Goal: Transaction & Acquisition: Purchase product/service

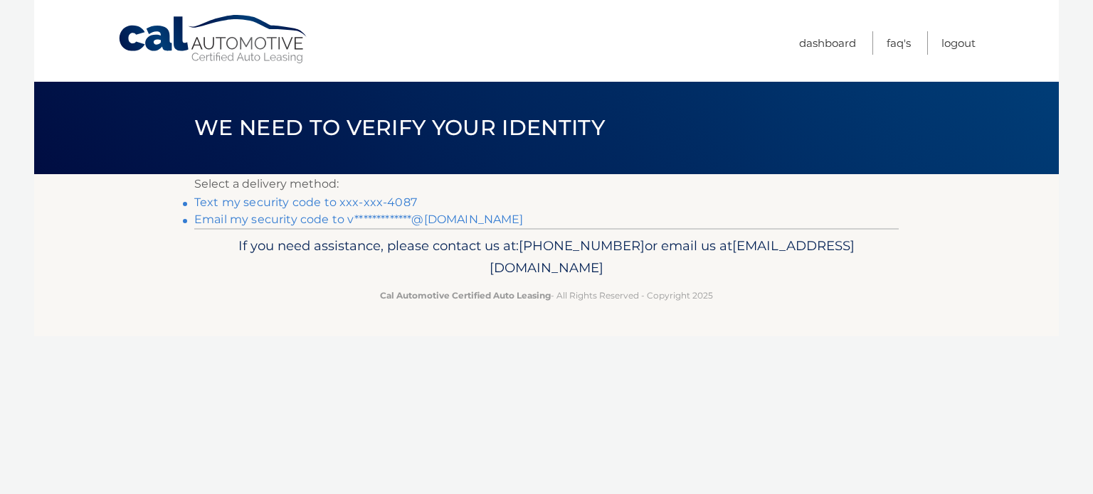
click at [307, 203] on link "Text my security code to xxx-xxx-4087" at bounding box center [305, 203] width 223 height 14
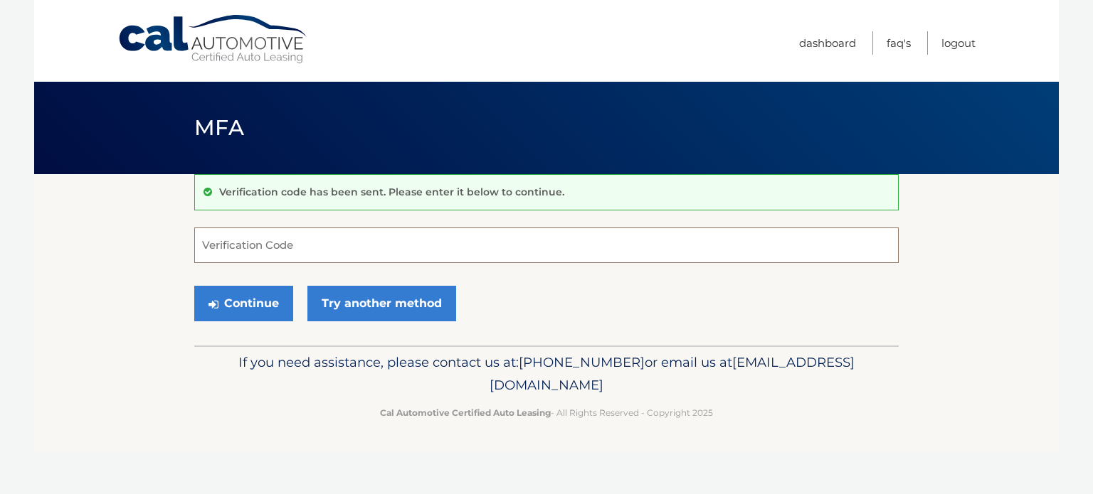
click at [276, 243] on input "Verification Code" at bounding box center [546, 246] width 704 height 36
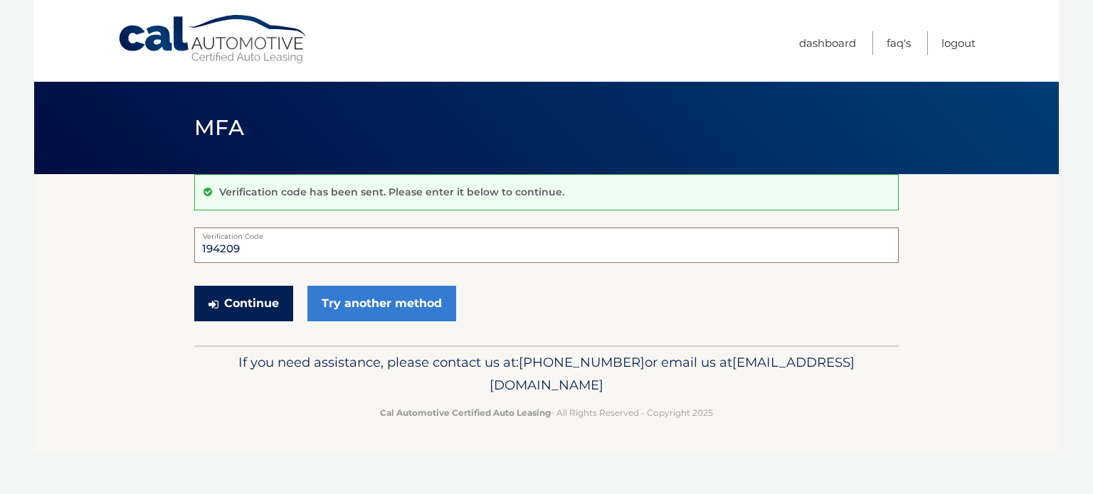
type input "194209"
click at [258, 298] on button "Continue" at bounding box center [243, 304] width 99 height 36
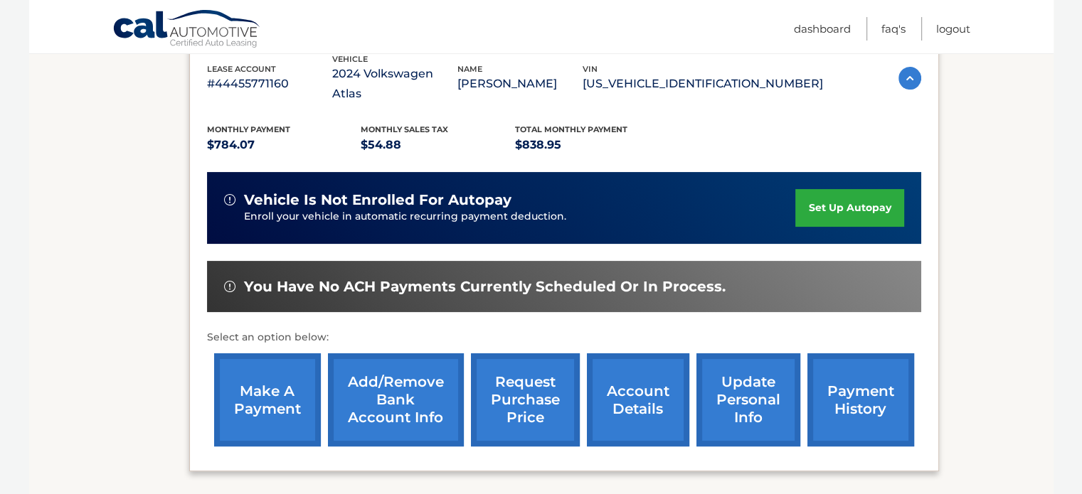
scroll to position [285, 0]
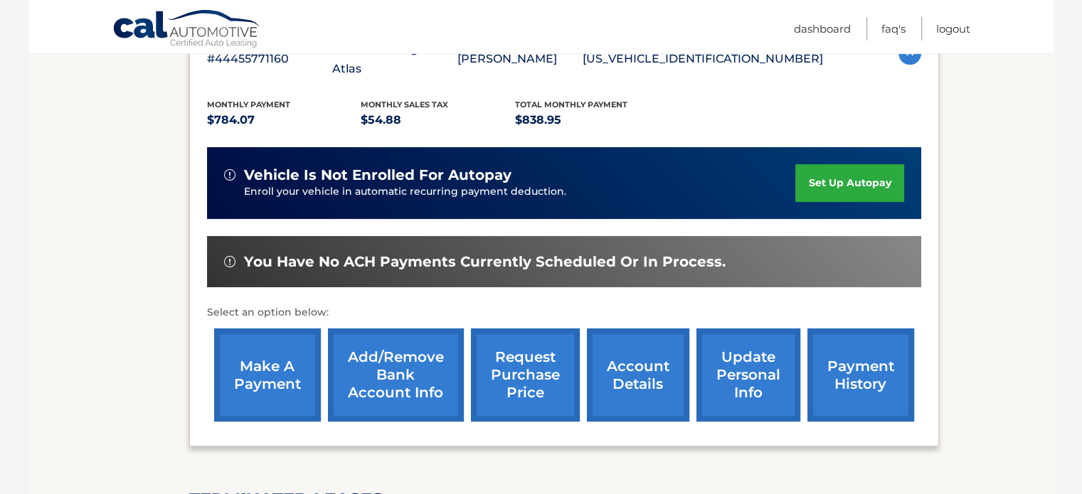
click at [266, 358] on link "make a payment" at bounding box center [267, 375] width 107 height 93
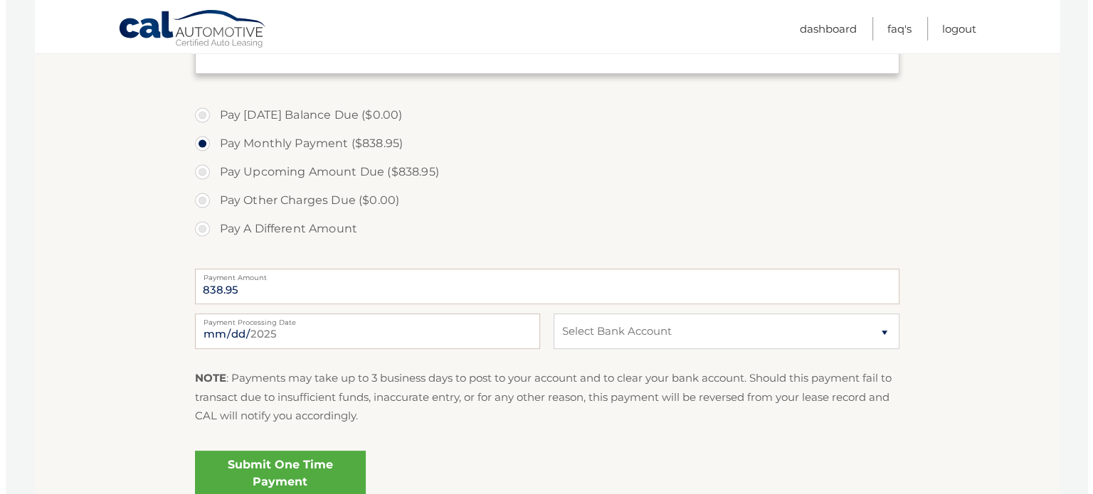
scroll to position [427, 0]
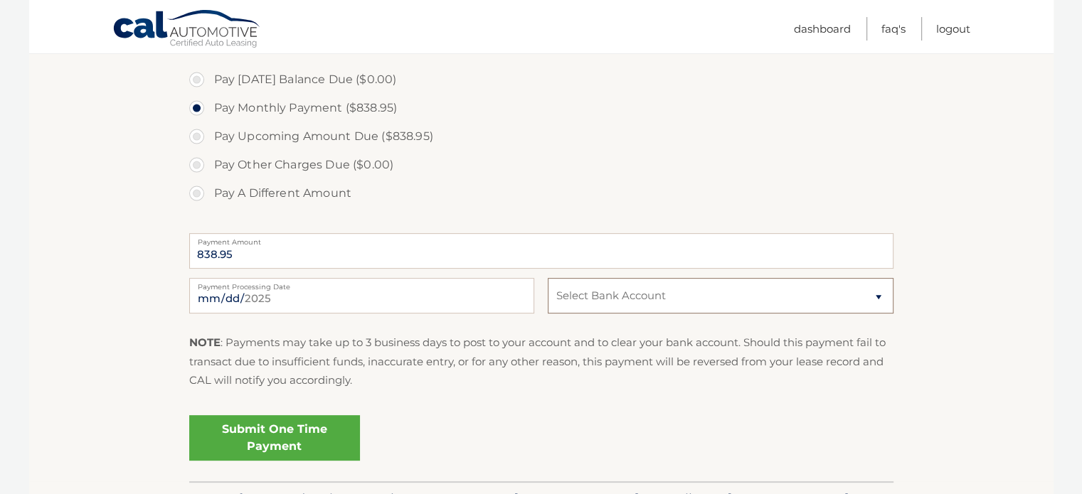
click at [877, 298] on select "Select Bank Account Checking JPMORGAN CHASE BANK, NA *****8953 Checking JPMORGA…" at bounding box center [720, 296] width 345 height 36
select select "ZDFlMzAzYTQtNzM0NC00OTIzLTg0MTktM2RmZWQwZTFjYThh"
click at [548, 278] on select "Select Bank Account Checking JPMORGAN CHASE BANK, NA *****8953 Checking JPMORGA…" at bounding box center [720, 296] width 345 height 36
click at [875, 413] on div "Submit One Time Payment" at bounding box center [541, 435] width 704 height 51
drag, startPoint x: 231, startPoint y: 253, endPoint x: 196, endPoint y: 253, distance: 34.9
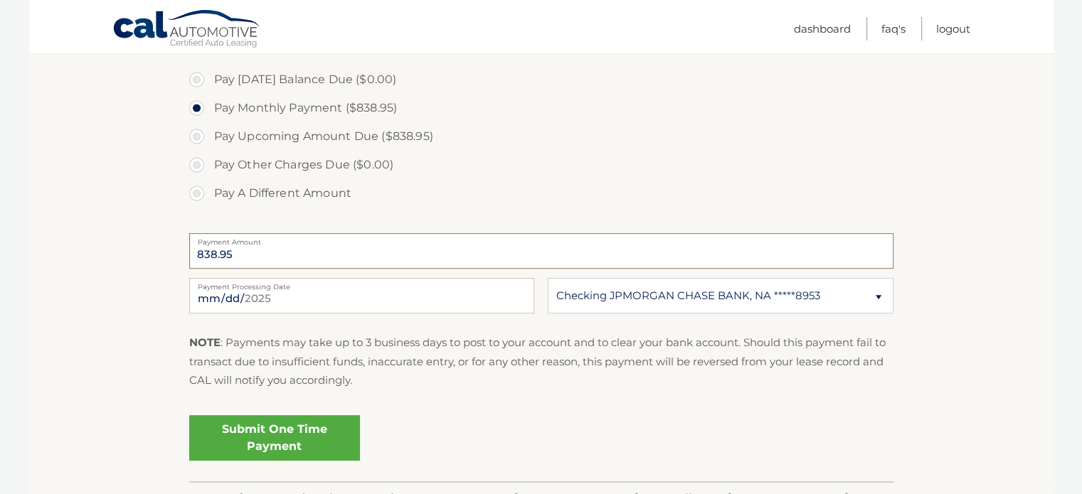
click at [196, 253] on input "838.95" at bounding box center [541, 251] width 704 height 36
click at [280, 438] on link "Submit One Time Payment" at bounding box center [274, 439] width 171 height 46
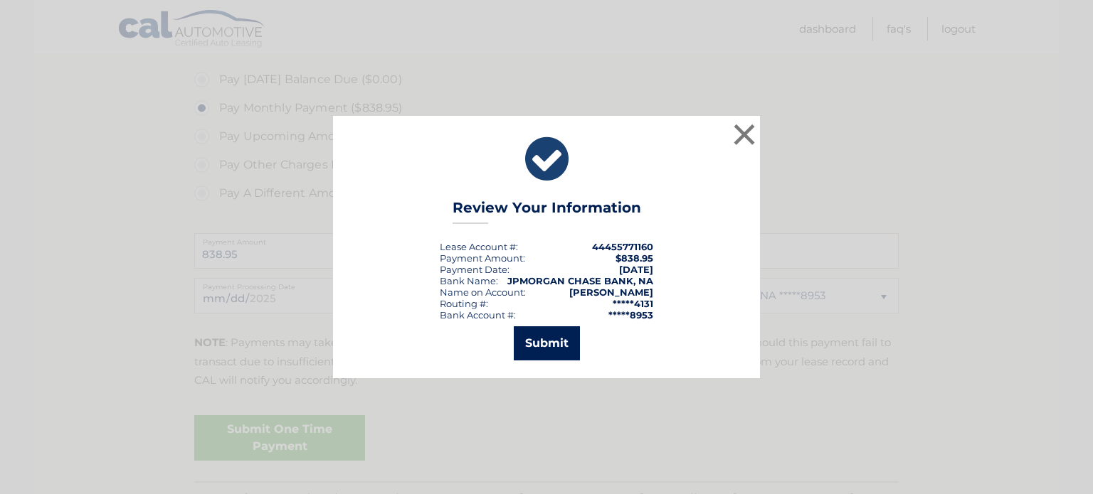
click at [554, 345] on button "Submit" at bounding box center [547, 344] width 66 height 34
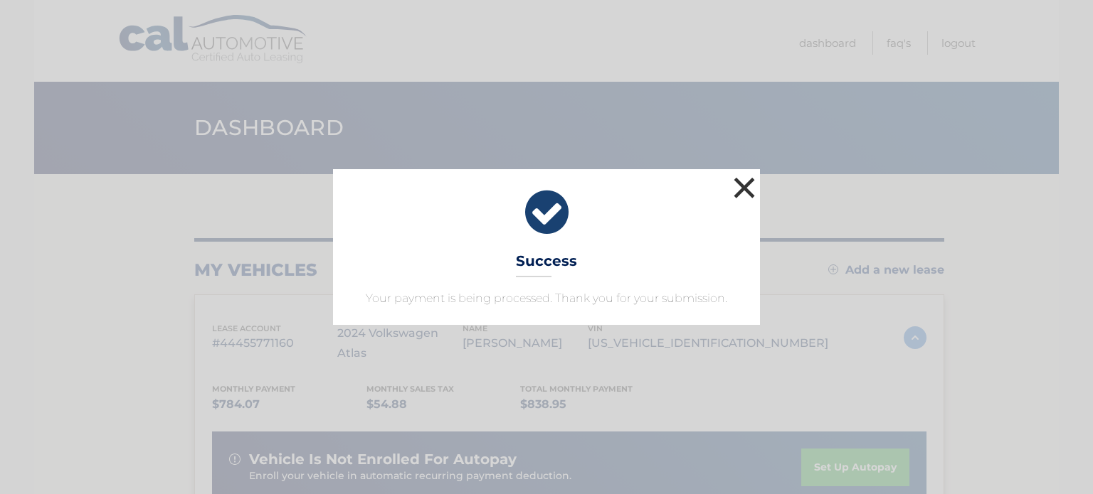
click at [740, 190] on button "×" at bounding box center [744, 188] width 28 height 28
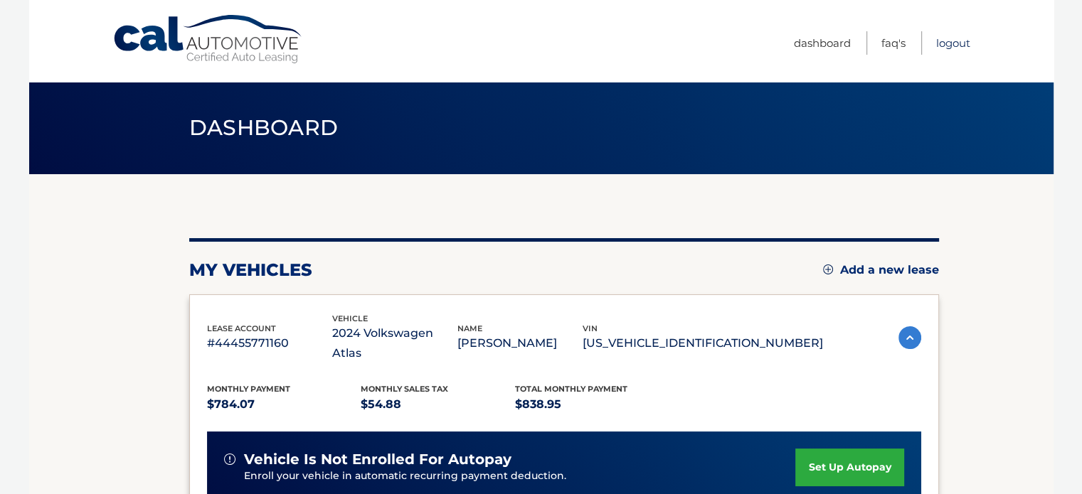
click at [959, 42] on link "Logout" at bounding box center [953, 42] width 34 height 23
